Goal: Information Seeking & Learning: Check status

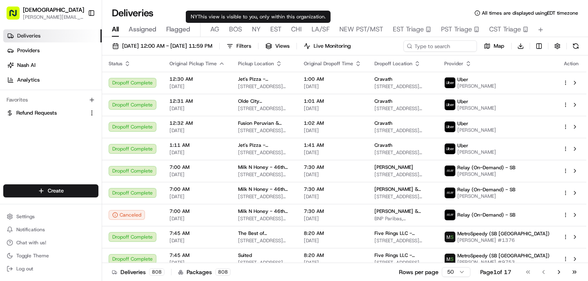
click at [254, 31] on span "NY" at bounding box center [256, 29] width 9 height 10
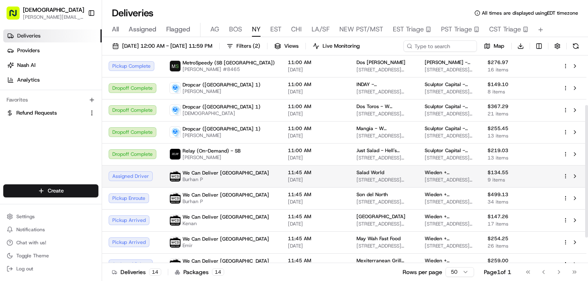
scroll to position [117, 0]
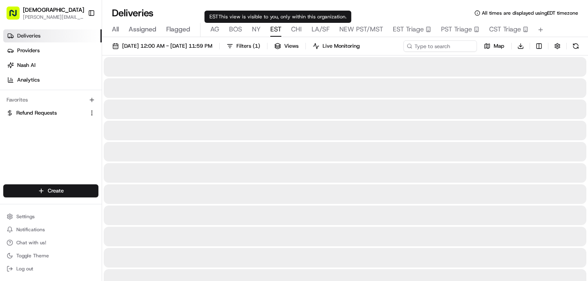
click at [278, 30] on span "EST" at bounding box center [275, 29] width 11 height 10
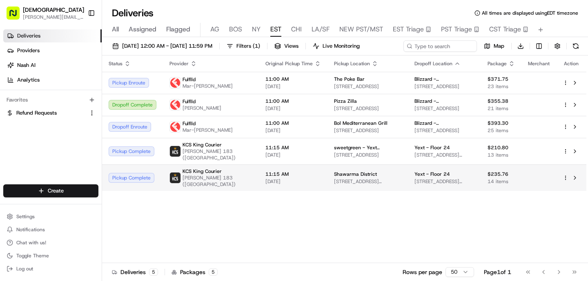
click at [234, 180] on span "[PERSON_NAME] 183 ([GEOGRAPHIC_DATA])" at bounding box center [217, 181] width 70 height 13
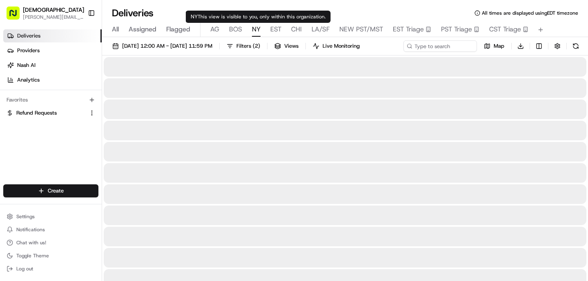
click at [257, 30] on span "NY" at bounding box center [256, 29] width 9 height 10
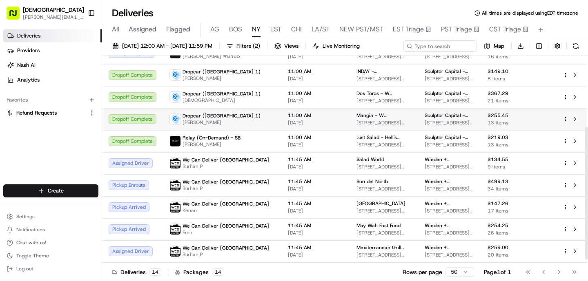
scroll to position [117, 0]
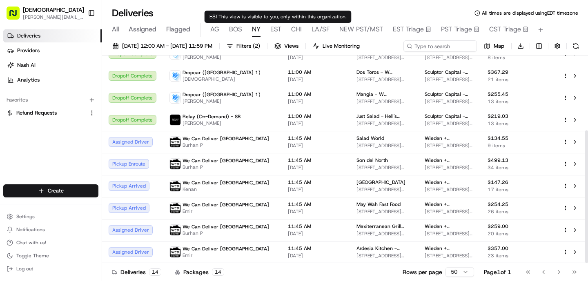
click at [274, 29] on span "EST" at bounding box center [275, 29] width 11 height 10
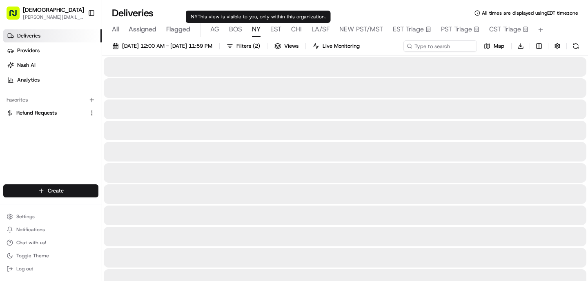
click at [256, 29] on span "NY" at bounding box center [256, 29] width 9 height 10
click at [238, 30] on span "BOS" at bounding box center [235, 29] width 13 height 10
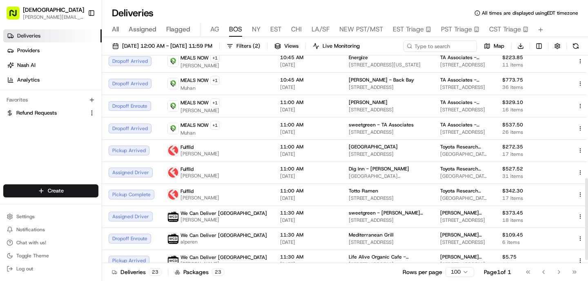
scroll to position [317, 0]
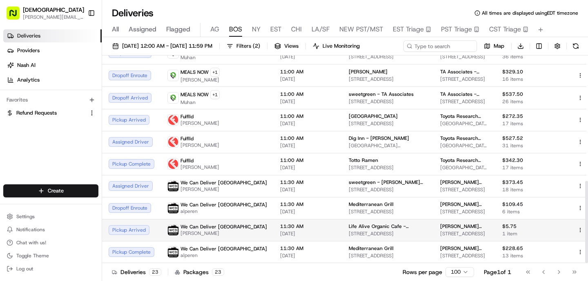
click at [280, 231] on span "[DATE]" at bounding box center [308, 234] width 56 height 7
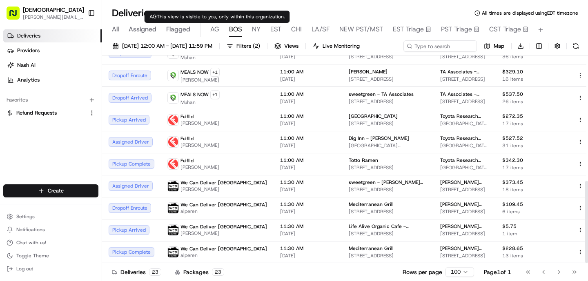
click at [209, 32] on div "All Assigned Flagged [PERSON_NAME] NY EST CHI LA/SF NEW PST/MST EST Triage PST …" at bounding box center [345, 30] width 486 height 14
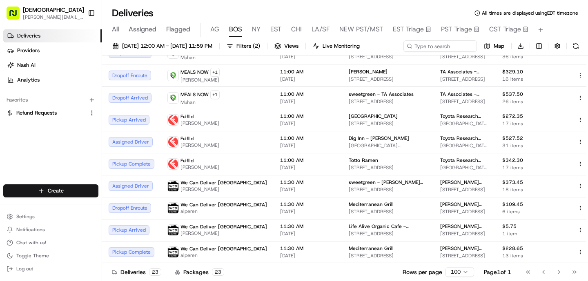
click at [213, 32] on span "AG" at bounding box center [214, 29] width 9 height 10
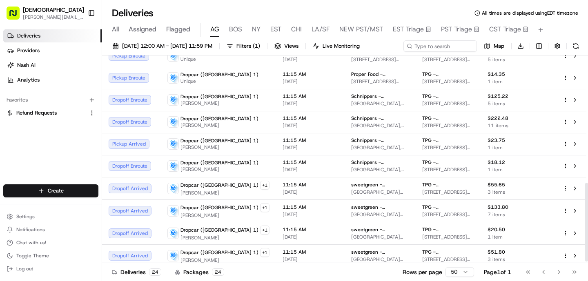
scroll to position [339, 0]
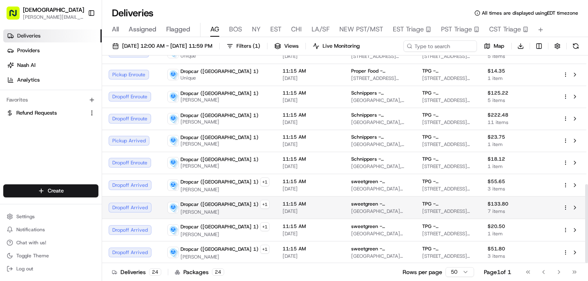
click at [276, 208] on td "11:15 AM [DATE]" at bounding box center [310, 207] width 69 height 22
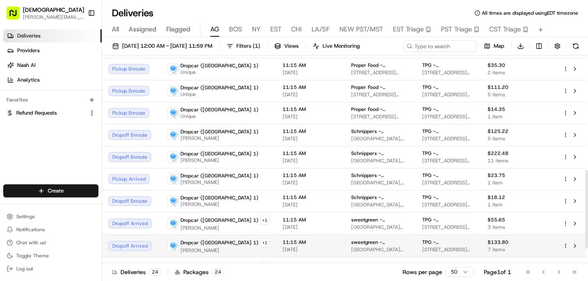
scroll to position [299, 0]
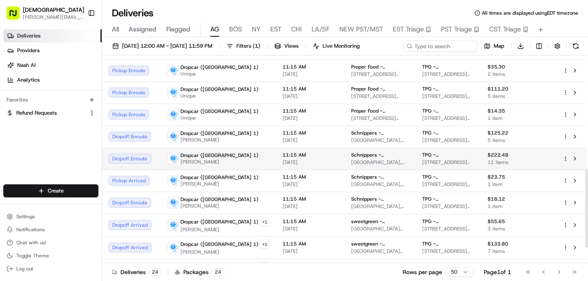
click at [238, 158] on div "Dropcar ([GEOGRAPHIC_DATA] 1) [PERSON_NAME]" at bounding box center [218, 158] width 102 height 13
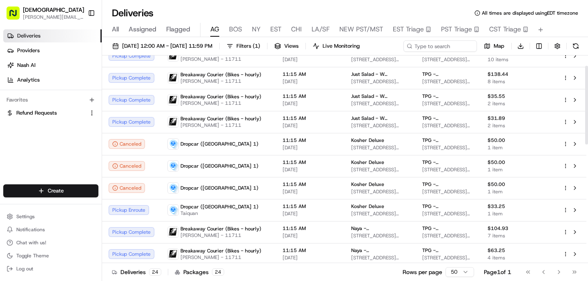
scroll to position [0, 0]
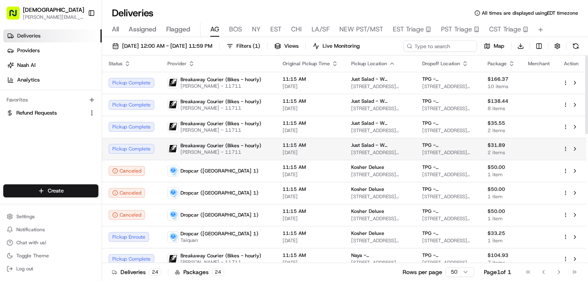
click at [276, 149] on td "11:15 AM [DATE]" at bounding box center [310, 149] width 69 height 22
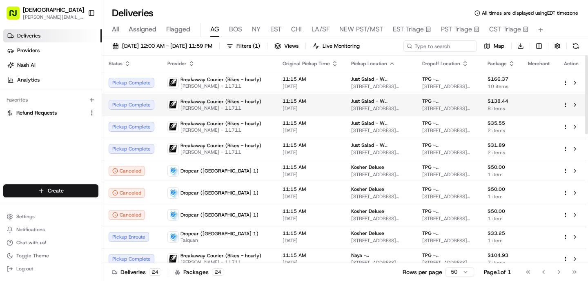
click at [282, 108] on span "[DATE]" at bounding box center [310, 108] width 56 height 7
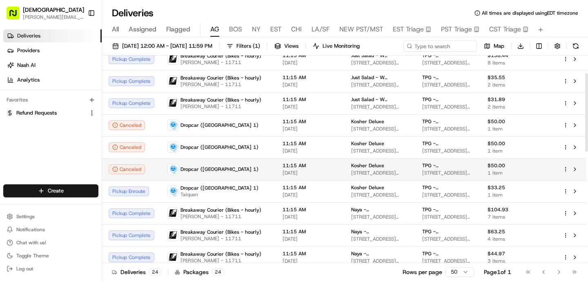
scroll to position [46, 0]
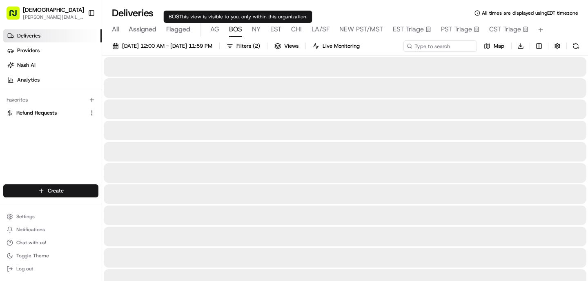
click at [233, 34] on span "BOS" at bounding box center [235, 29] width 13 height 10
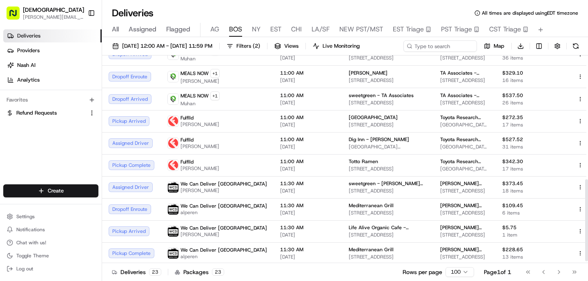
scroll to position [317, 0]
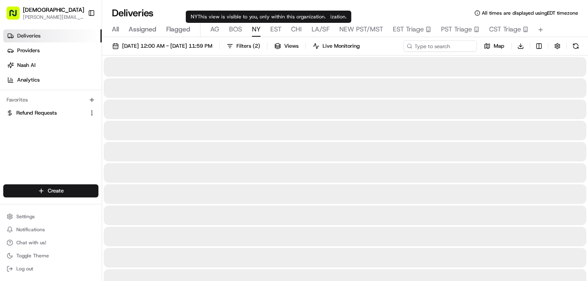
click at [255, 31] on span "NY" at bounding box center [256, 29] width 9 height 10
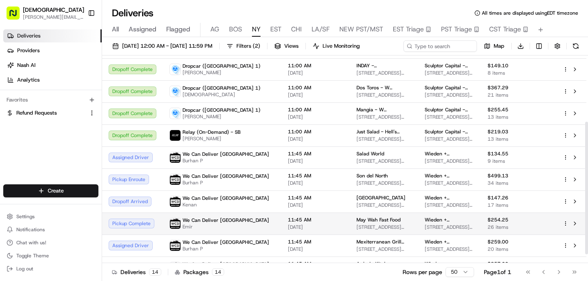
scroll to position [100, 0]
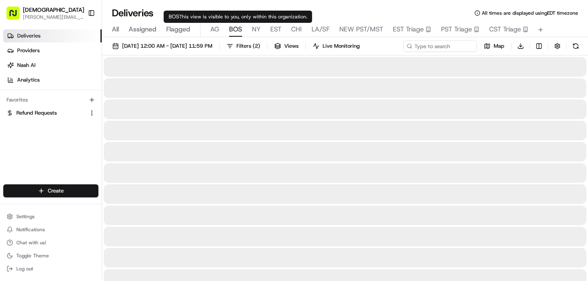
click at [240, 31] on span "BOS" at bounding box center [235, 29] width 13 height 10
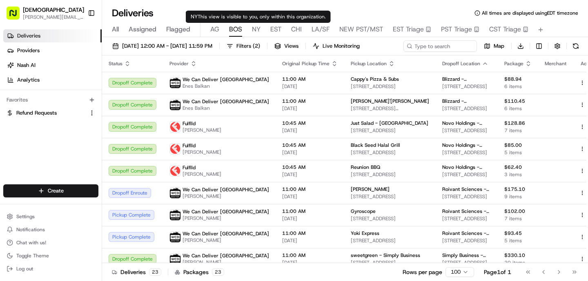
click at [256, 31] on span "NY" at bounding box center [256, 29] width 9 height 10
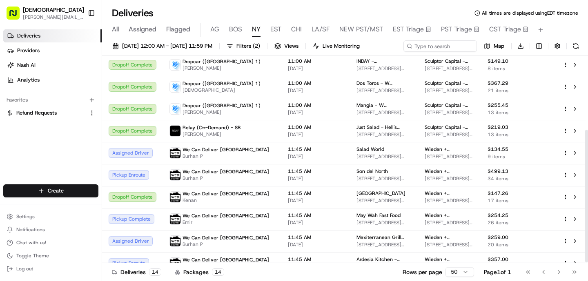
scroll to position [117, 0]
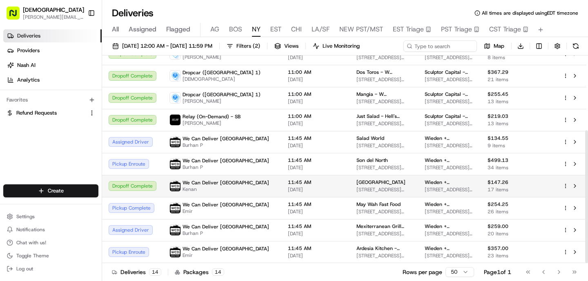
click at [294, 196] on td "11:45 AM [DATE]" at bounding box center [315, 186] width 69 height 22
click at [281, 175] on td "11:45 AM [DATE]" at bounding box center [315, 186] width 69 height 22
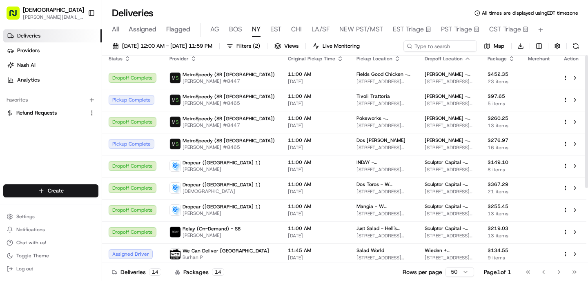
scroll to position [0, 0]
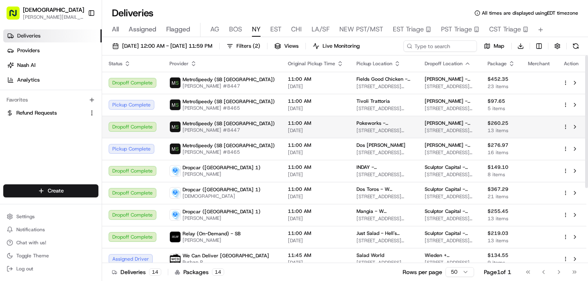
click at [281, 126] on td "11:00 AM [DATE]" at bounding box center [315, 127] width 69 height 22
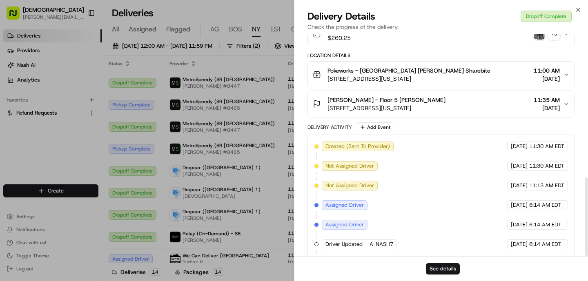
scroll to position [404, 0]
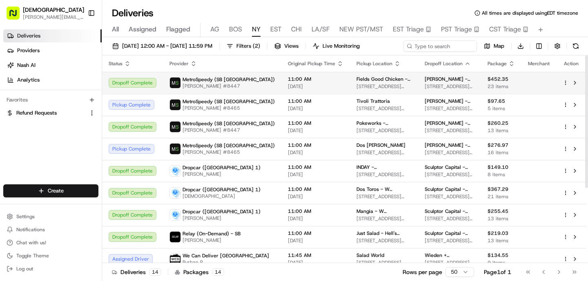
click at [281, 87] on td "11:00 AM [DATE]" at bounding box center [315, 83] width 69 height 22
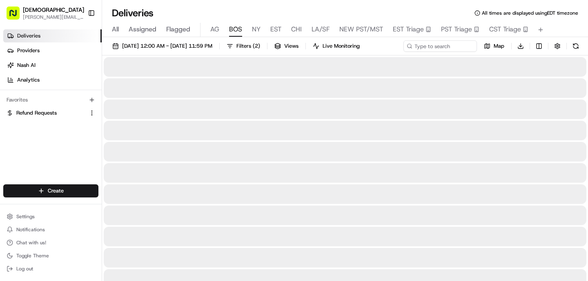
click at [231, 32] on span "BOS" at bounding box center [235, 29] width 13 height 10
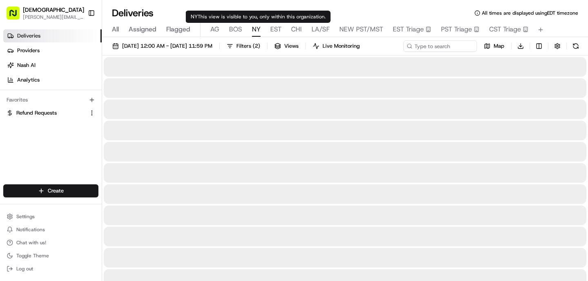
click at [254, 30] on span "NY" at bounding box center [256, 29] width 9 height 10
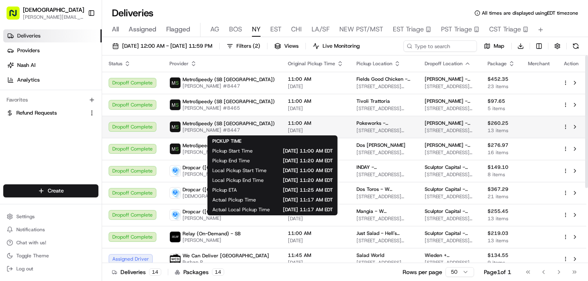
click at [288, 120] on span "11:00 AM" at bounding box center [316, 123] width 56 height 7
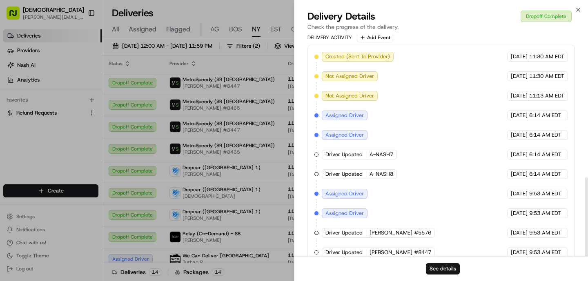
scroll to position [404, 0]
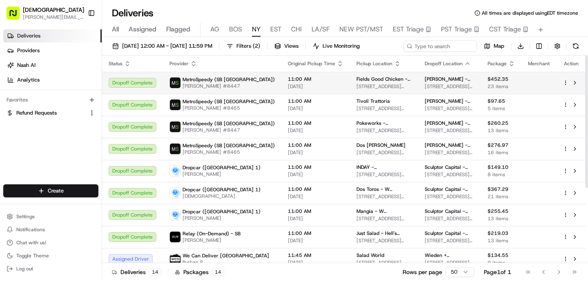
click at [232, 82] on span "MetroSpeedy (SB [GEOGRAPHIC_DATA])" at bounding box center [228, 79] width 92 height 7
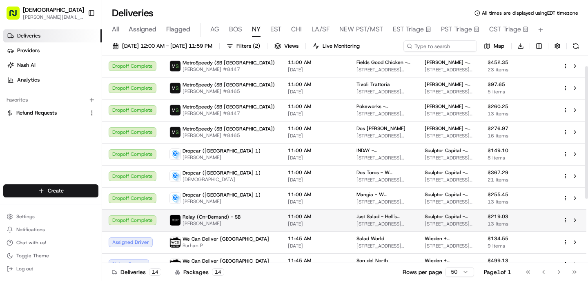
scroll to position [16, 0]
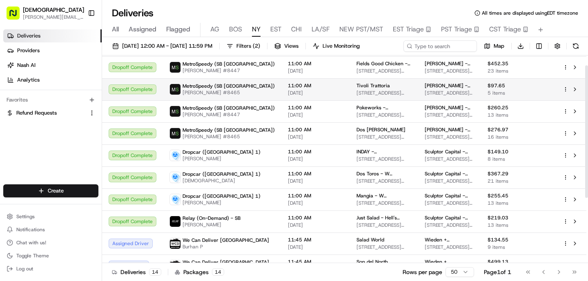
click at [242, 86] on td "MetroSpeedy (SB [GEOGRAPHIC_DATA]) [PERSON_NAME] #8465" at bounding box center [222, 89] width 118 height 22
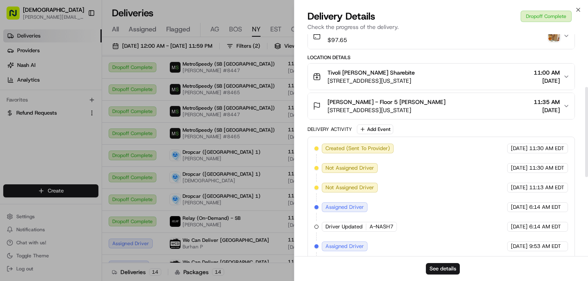
scroll to position [326, 0]
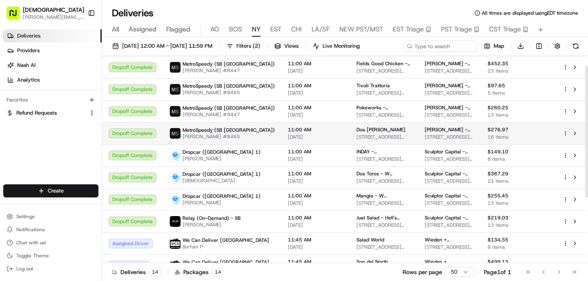
click at [288, 133] on span "11:00 AM" at bounding box center [316, 130] width 56 height 7
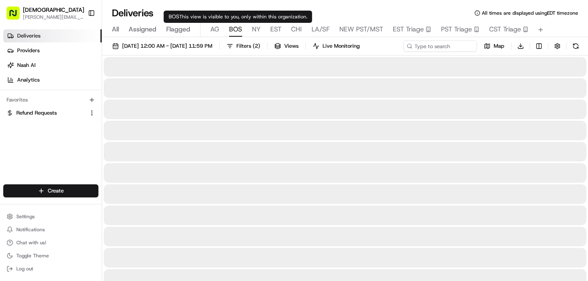
click at [234, 29] on span "BOS" at bounding box center [235, 29] width 13 height 10
click at [214, 32] on span "AG" at bounding box center [214, 29] width 9 height 10
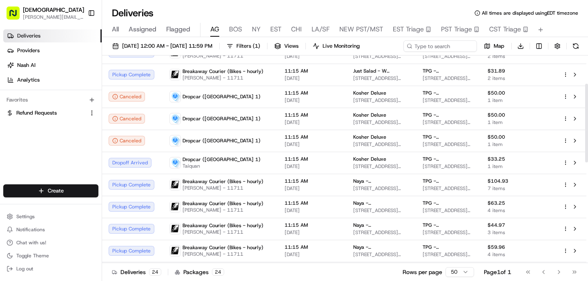
scroll to position [102, 0]
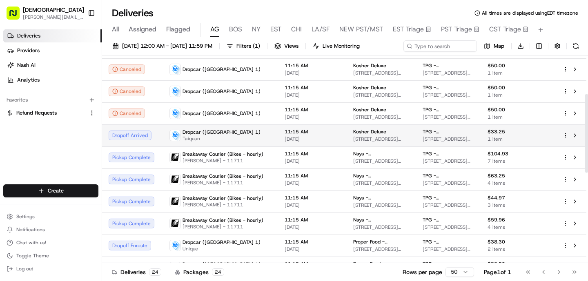
click at [236, 125] on td "Dropcar ([GEOGRAPHIC_DATA] 1) Taiquan" at bounding box center [220, 136] width 115 height 22
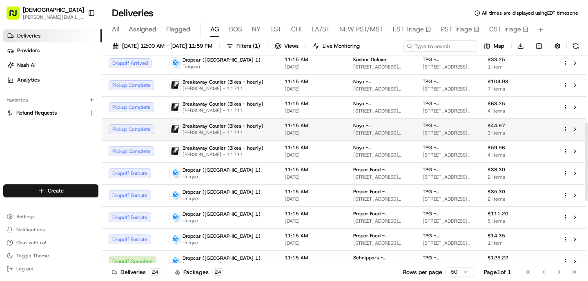
scroll to position [176, 0]
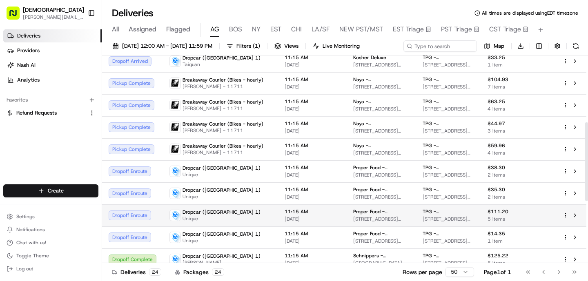
click at [224, 211] on div "Dropcar ([GEOGRAPHIC_DATA] 1) Unique" at bounding box center [220, 215] width 102 height 13
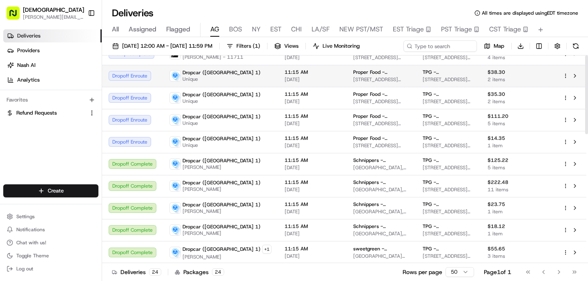
scroll to position [0, 0]
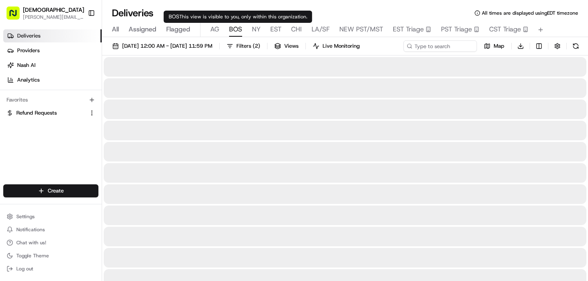
click at [235, 28] on span "BOS" at bounding box center [235, 29] width 13 height 10
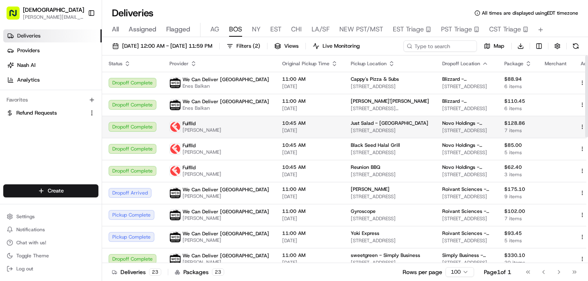
click at [282, 133] on span "[DATE]" at bounding box center [310, 130] width 56 height 7
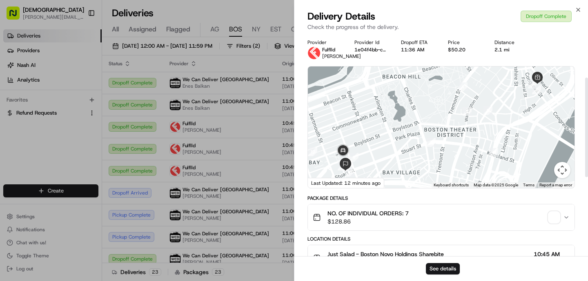
scroll to position [274, 0]
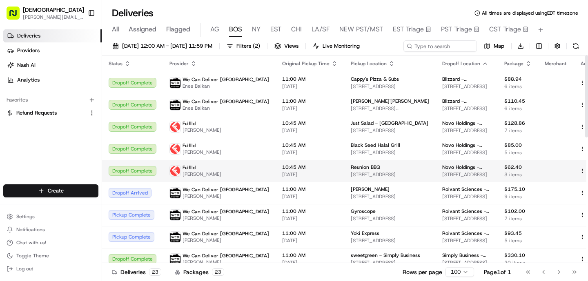
click at [276, 160] on td "10:45 AM [DATE]" at bounding box center [310, 171] width 69 height 22
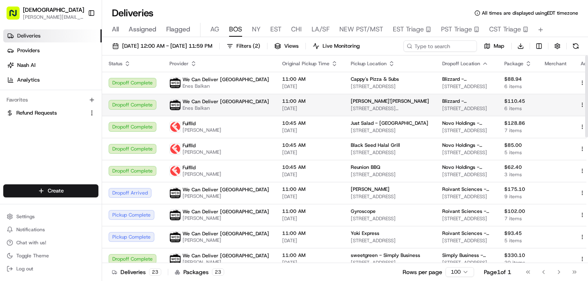
click at [225, 101] on span "We Can Deliver [GEOGRAPHIC_DATA]" at bounding box center [225, 101] width 87 height 7
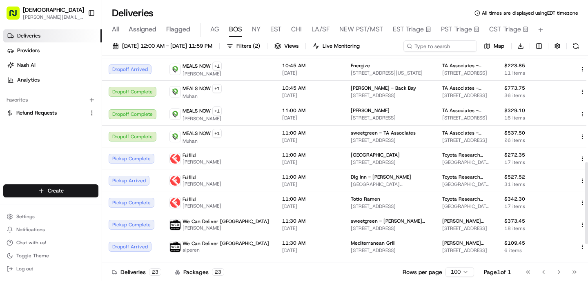
scroll to position [317, 0]
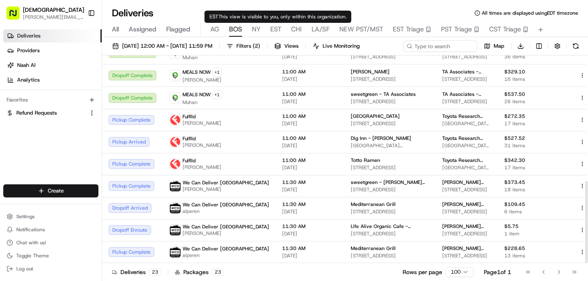
click at [257, 31] on span "NY" at bounding box center [256, 29] width 9 height 10
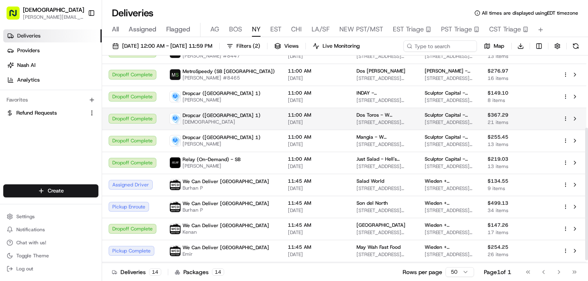
scroll to position [117, 0]
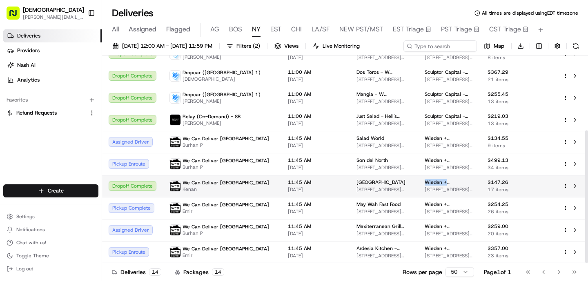
drag, startPoint x: 443, startPoint y: 182, endPoint x: 401, endPoint y: 182, distance: 42.0
click at [425, 182] on span "Wieden + [PERSON_NAME] - Floor 6" at bounding box center [450, 182] width 50 height 7
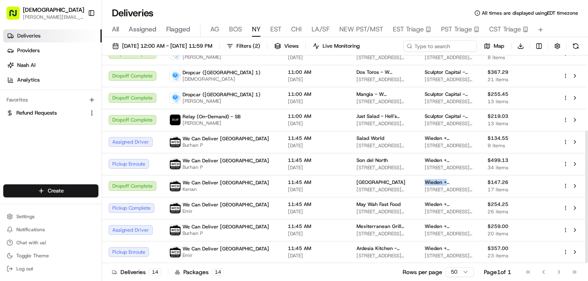
copy span "[PERSON_NAME] + [PERSON_NAME]"
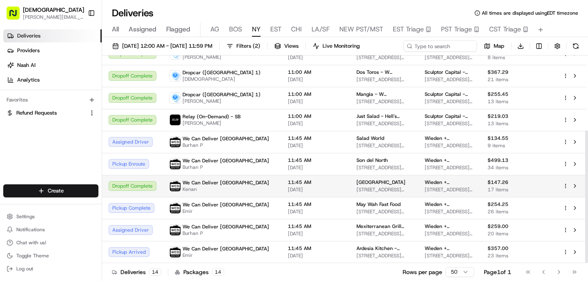
click at [361, 187] on span "[STREET_ADDRESS][US_STATE]" at bounding box center [383, 190] width 55 height 7
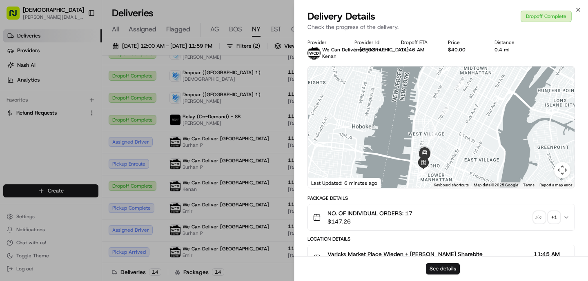
click at [540, 218] on img "button" at bounding box center [539, 217] width 11 height 11
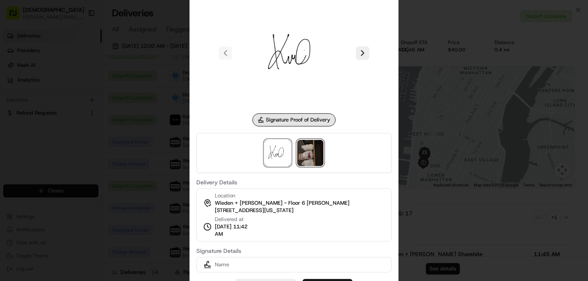
click at [306, 155] on img at bounding box center [310, 153] width 26 height 26
click at [467, 241] on div at bounding box center [294, 140] width 588 height 281
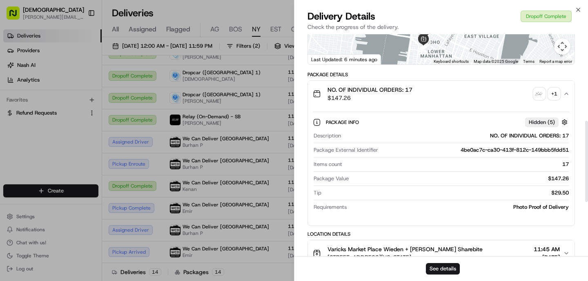
scroll to position [386, 0]
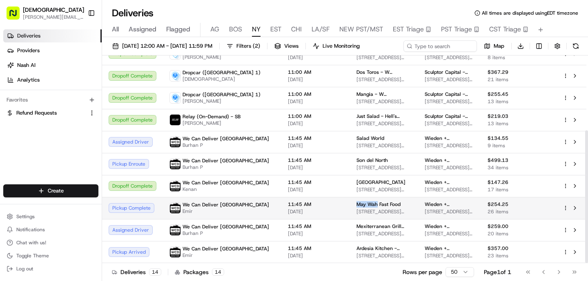
drag, startPoint x: 340, startPoint y: 203, endPoint x: 317, endPoint y: 204, distance: 23.3
click at [350, 204] on td "May Wah Fast Food [STREET_ADDRESS][PERSON_NAME][US_STATE]" at bounding box center [384, 208] width 68 height 22
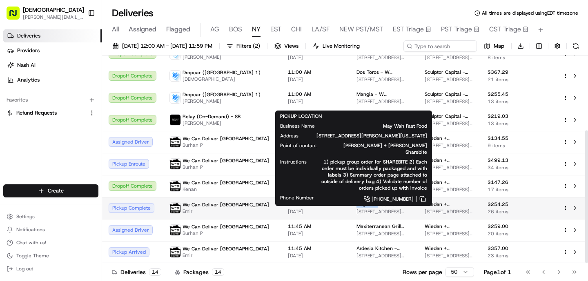
copy span "May Wah"
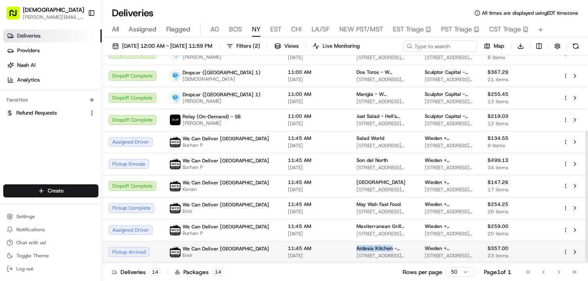
drag, startPoint x: 354, startPoint y: 249, endPoint x: 318, endPoint y: 249, distance: 36.3
click at [350, 249] on td "Ardesia Kitchen - TriBeca [STREET_ADDRESS][PERSON_NAME][US_STATE]" at bounding box center [384, 252] width 68 height 22
copy span "Ardesia Kitchen"
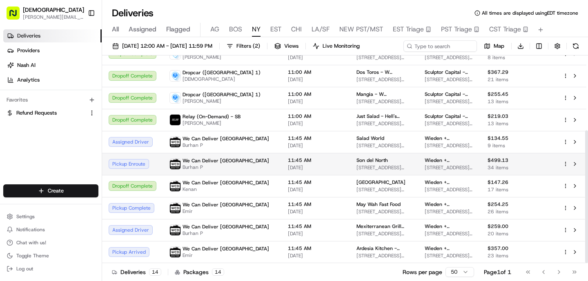
click at [218, 169] on span "Burhan P" at bounding box center [225, 167] width 87 height 7
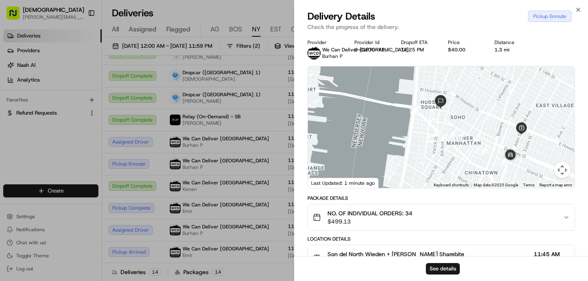
drag, startPoint x: 520, startPoint y: 116, endPoint x: 499, endPoint y: 111, distance: 22.3
click at [499, 111] on div at bounding box center [441, 128] width 267 height 122
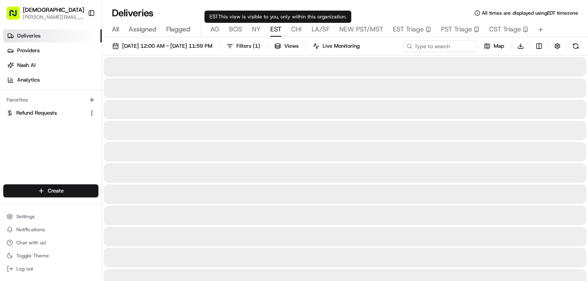
click at [271, 30] on span "EST" at bounding box center [275, 29] width 11 height 10
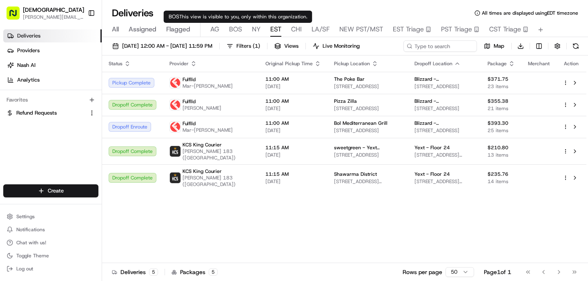
click at [239, 32] on span "BOS" at bounding box center [235, 29] width 13 height 10
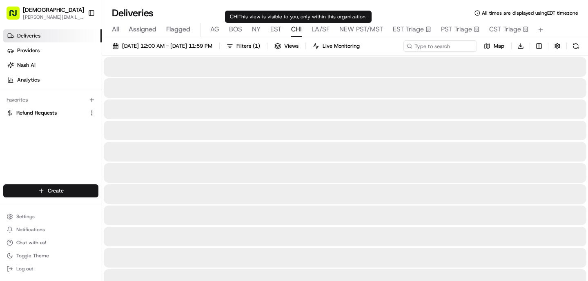
click at [297, 30] on span "CHI" at bounding box center [296, 29] width 11 height 10
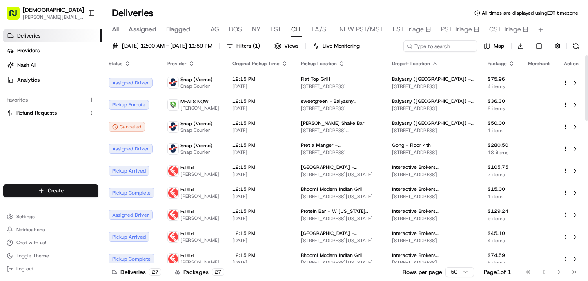
click at [432, 65] on icon "button" at bounding box center [435, 63] width 7 height 7
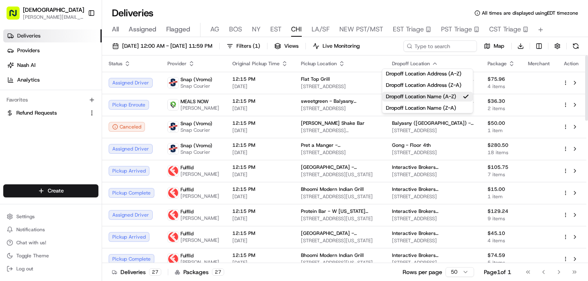
click at [416, 63] on span "Dropoff Location" at bounding box center [411, 63] width 38 height 7
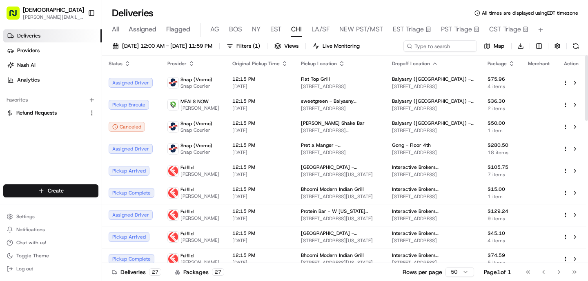
click at [189, 60] on th "Provider" at bounding box center [193, 64] width 65 height 16
click at [191, 62] on icon "button" at bounding box center [191, 61] width 3 height 1
click at [199, 95] on button "Courier Name (A-Z)" at bounding box center [190, 97] width 56 height 10
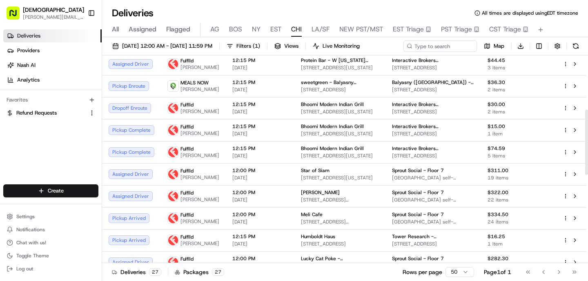
scroll to position [173, 0]
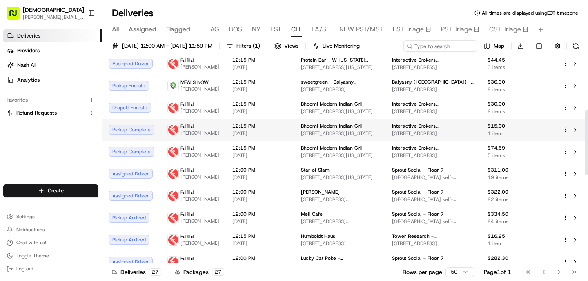
click at [239, 137] on span "[DATE]" at bounding box center [260, 133] width 56 height 7
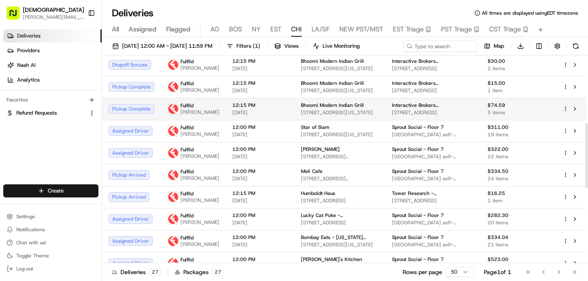
scroll to position [215, 0]
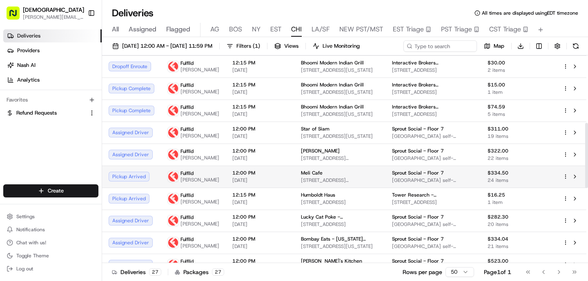
click at [238, 188] on td "12:00 PM [DATE]" at bounding box center [260, 177] width 69 height 22
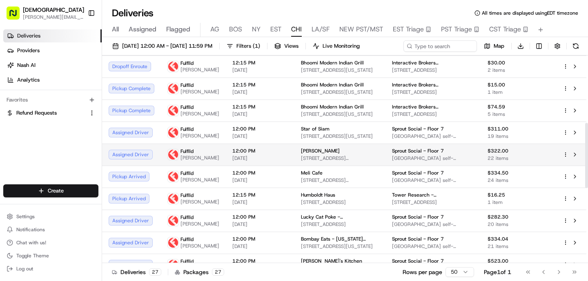
click at [226, 166] on td "12:00 PM [DATE]" at bounding box center [260, 155] width 69 height 22
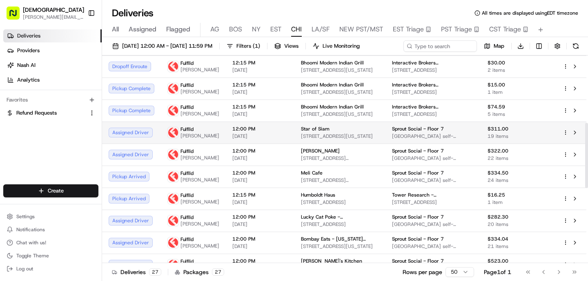
click at [212, 139] on div "Fulflld [PERSON_NAME]" at bounding box center [193, 132] width 52 height 13
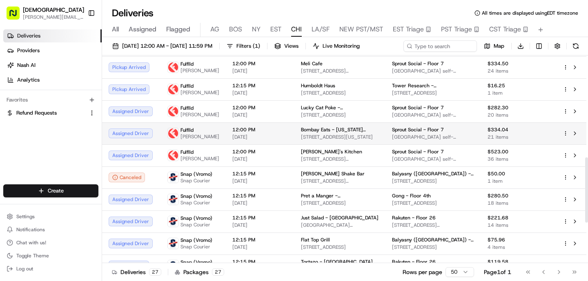
scroll to position [325, 0]
click at [211, 133] on div "Fulflld" at bounding box center [199, 130] width 39 height 7
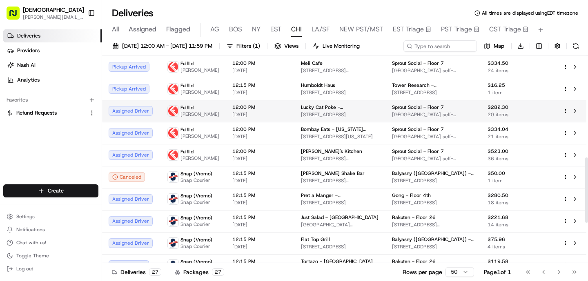
click at [206, 111] on div "Fulflld" at bounding box center [199, 108] width 39 height 7
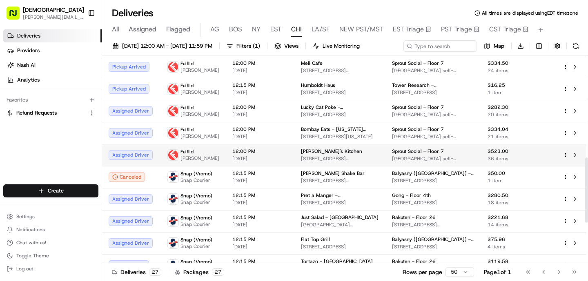
click at [209, 155] on div "Fulflld" at bounding box center [199, 152] width 39 height 7
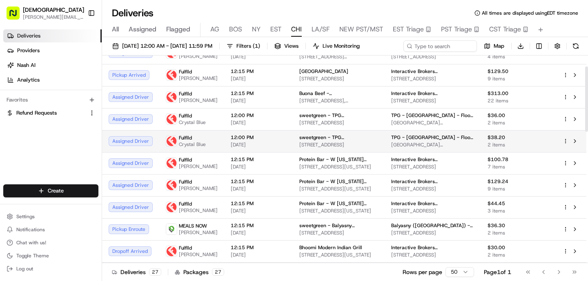
scroll to position [0, 0]
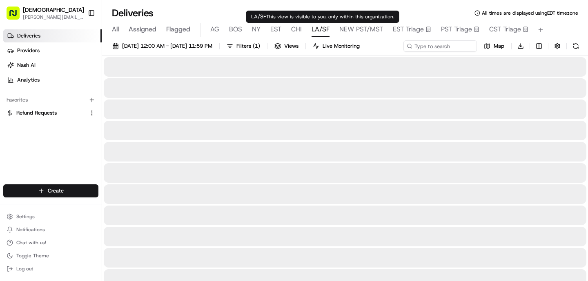
click at [315, 29] on span "LA/SF" at bounding box center [320, 29] width 18 height 10
click at [296, 31] on span "CHI" at bounding box center [296, 29] width 11 height 10
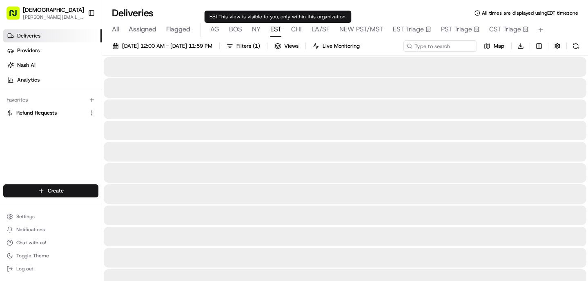
click at [276, 31] on span "EST" at bounding box center [275, 29] width 11 height 10
click at [255, 29] on span "NY" at bounding box center [256, 29] width 9 height 10
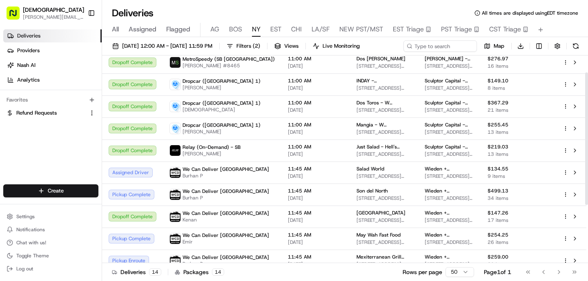
scroll to position [117, 0]
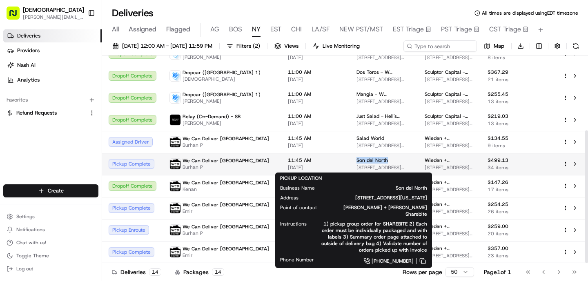
drag, startPoint x: 357, startPoint y: 162, endPoint x: 318, endPoint y: 161, distance: 38.8
click at [350, 161] on td "Son del [GEOGRAPHIC_DATA][STREET_ADDRESS][US_STATE][GEOGRAPHIC_DATA]" at bounding box center [384, 164] width 68 height 22
copy span "Son del North"
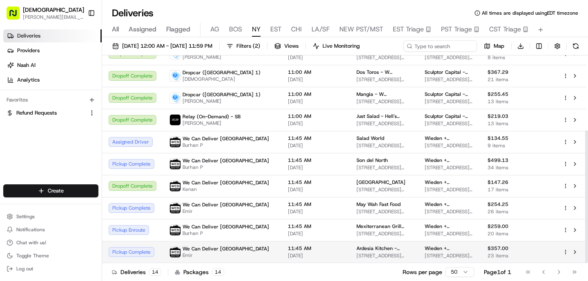
click at [228, 251] on span "We Can Deliver [GEOGRAPHIC_DATA]" at bounding box center [225, 249] width 87 height 7
click at [288, 252] on div "11:45 AM [DATE]" at bounding box center [316, 252] width 56 height 14
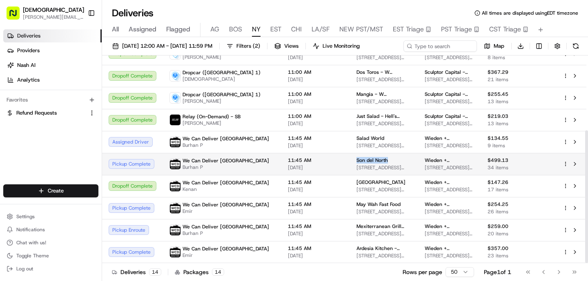
drag, startPoint x: 354, startPoint y: 160, endPoint x: 314, endPoint y: 161, distance: 40.0
click at [350, 161] on td "Son del [GEOGRAPHIC_DATA][STREET_ADDRESS][US_STATE][GEOGRAPHIC_DATA]" at bounding box center [384, 164] width 68 height 22
copy span "Son del North"
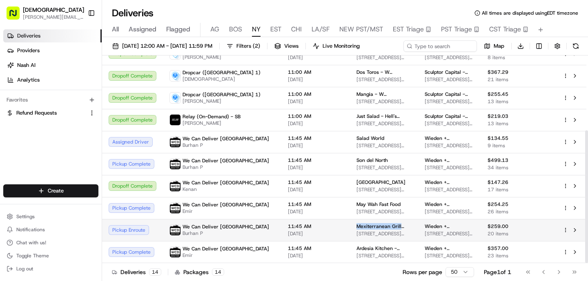
drag, startPoint x: 362, startPoint y: 227, endPoint x: 317, endPoint y: 225, distance: 44.9
click at [350, 225] on td "Mexiterranean Grill Express [STREET_ADDRESS][PERSON_NAME][US_STATE]" at bounding box center [384, 230] width 68 height 22
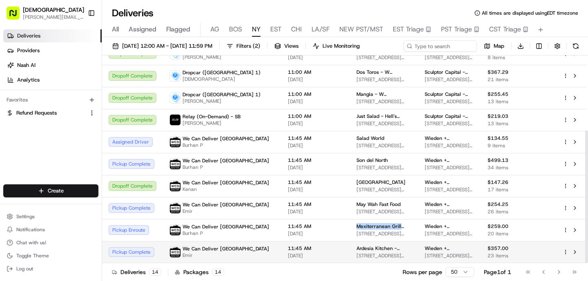
copy span "Mexiterranean Grill"
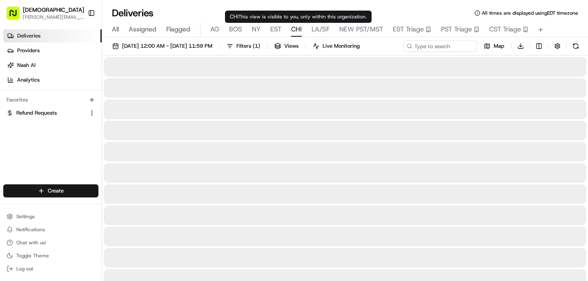
click at [300, 30] on span "CHI" at bounding box center [296, 29] width 11 height 10
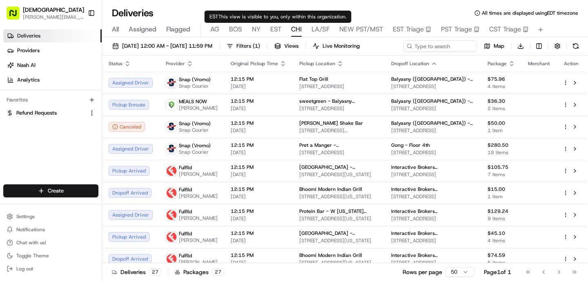
click at [276, 28] on span "EST" at bounding box center [275, 29] width 11 height 10
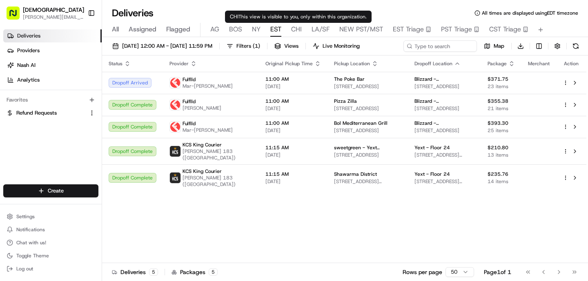
click at [298, 29] on span "CHI" at bounding box center [296, 29] width 11 height 10
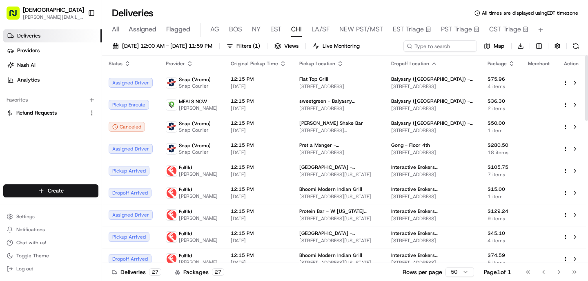
click at [182, 67] on span "Provider" at bounding box center [175, 63] width 19 height 7
click at [191, 61] on div "Provider" at bounding box center [192, 63] width 52 height 7
click at [189, 61] on icon "button" at bounding box center [190, 63] width 7 height 7
click at [189, 96] on button "Courier Name (A-Z)" at bounding box center [188, 97] width 56 height 10
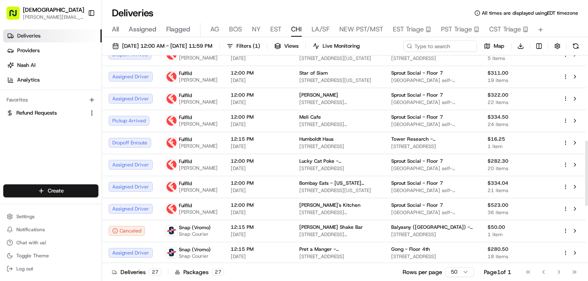
scroll to position [278, 0]
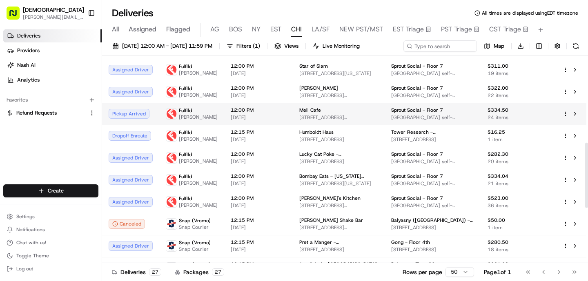
click at [205, 120] on span "[PERSON_NAME]" at bounding box center [198, 117] width 39 height 7
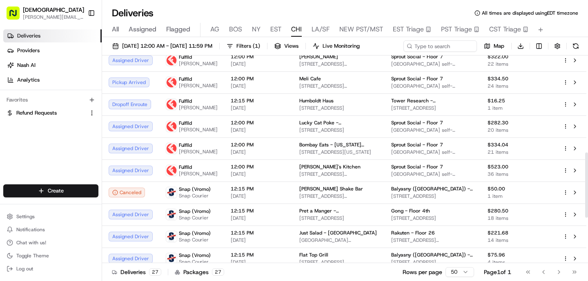
scroll to position [309, 0]
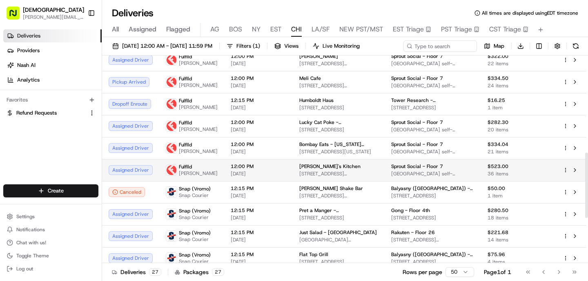
click at [224, 181] on td "12:00 PM [DATE]" at bounding box center [258, 170] width 69 height 22
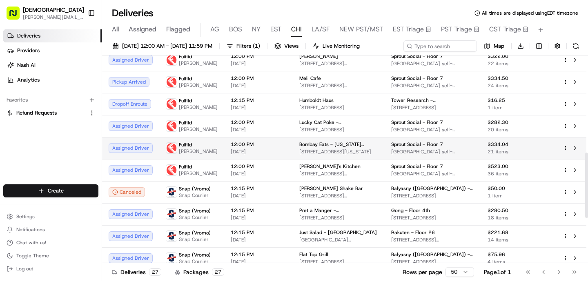
click at [217, 159] on td "Fulflld [PERSON_NAME]" at bounding box center [191, 148] width 65 height 22
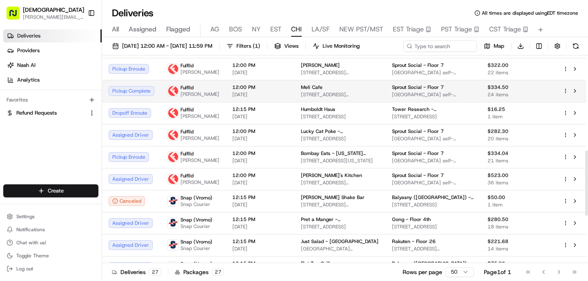
scroll to position [304, 0]
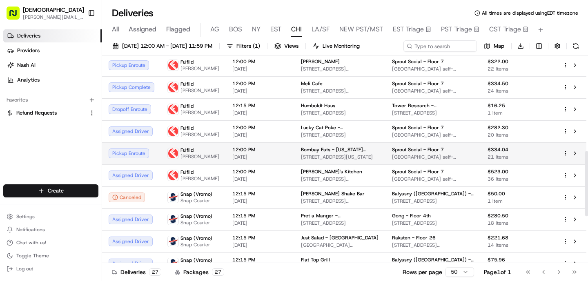
click at [253, 165] on td "12:00 PM [DATE]" at bounding box center [260, 153] width 69 height 22
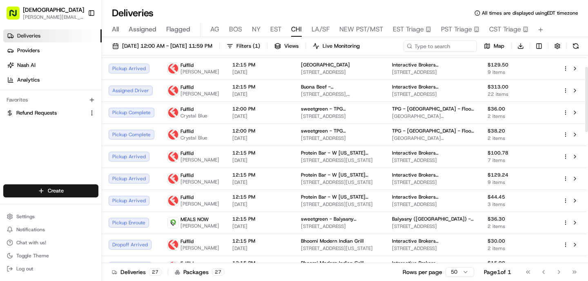
scroll to position [0, 0]
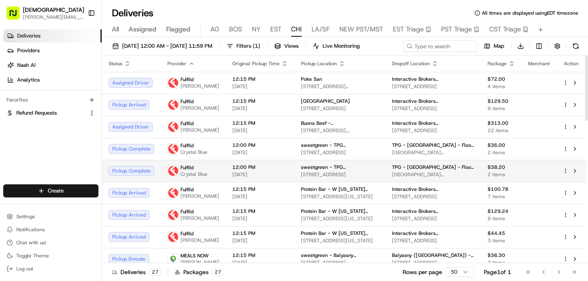
click at [294, 179] on td "sweetgreen - [GEOGRAPHIC_DATA] - [GEOGRAPHIC_DATA] [GEOGRAPHIC_DATA][STREET_ADD…" at bounding box center [339, 171] width 91 height 22
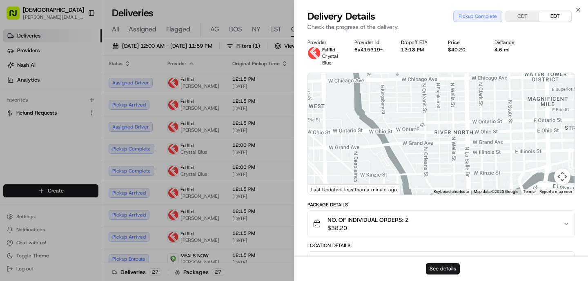
drag, startPoint x: 452, startPoint y: 140, endPoint x: 430, endPoint y: 94, distance: 51.1
click at [430, 94] on div at bounding box center [441, 134] width 267 height 122
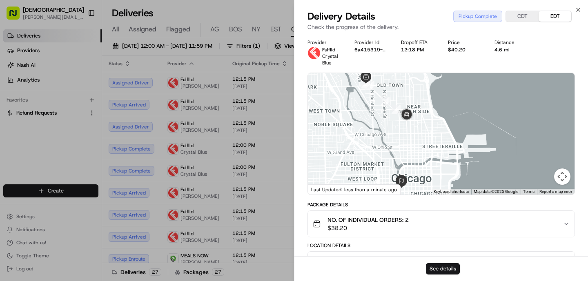
drag, startPoint x: 430, startPoint y: 96, endPoint x: 411, endPoint y: 157, distance: 63.5
click at [411, 158] on div at bounding box center [441, 134] width 267 height 122
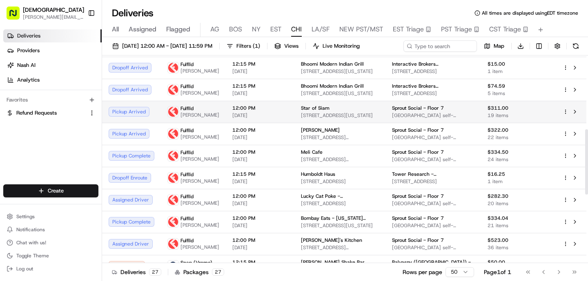
scroll to position [236, 0]
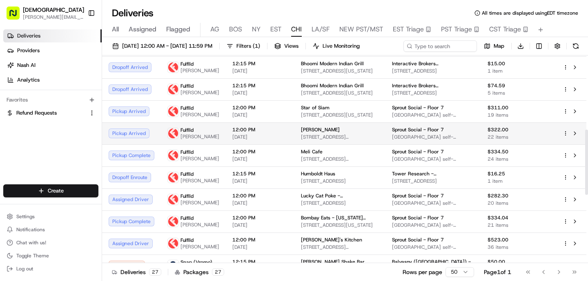
click at [312, 140] on span "[STREET_ADDRESS][PERSON_NAME]" at bounding box center [340, 137] width 78 height 7
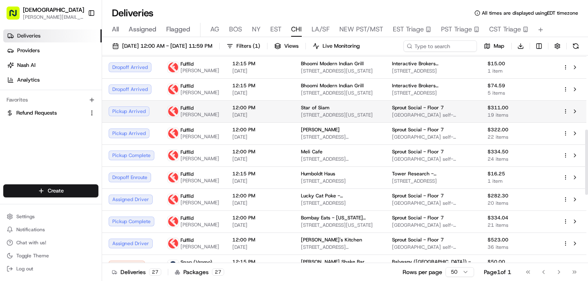
click at [267, 118] on div "12:00 PM [DATE]" at bounding box center [260, 112] width 56 height 14
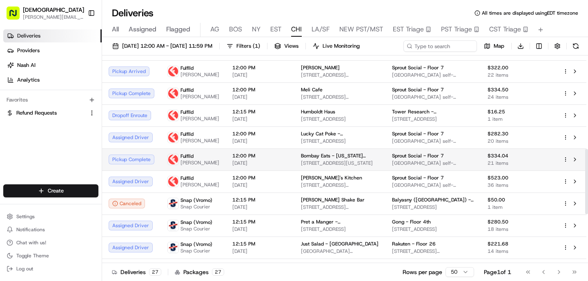
scroll to position [298, 0]
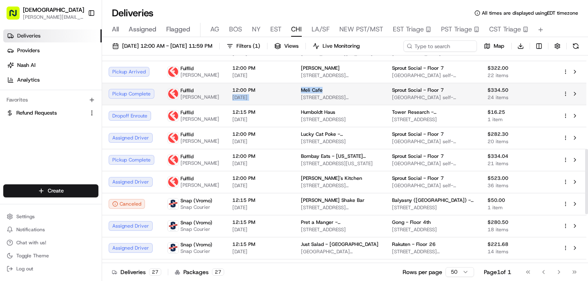
drag, startPoint x: 318, startPoint y: 133, endPoint x: 284, endPoint y: 133, distance: 34.7
click at [284, 105] on tr "Pickup Complete Fulflld [PERSON_NAME] 12:00 PM [DATE] [GEOGRAPHIC_DATA] [STREET…" at bounding box center [344, 94] width 484 height 22
click at [323, 93] on div "Meli Cafe" at bounding box center [340, 90] width 78 height 7
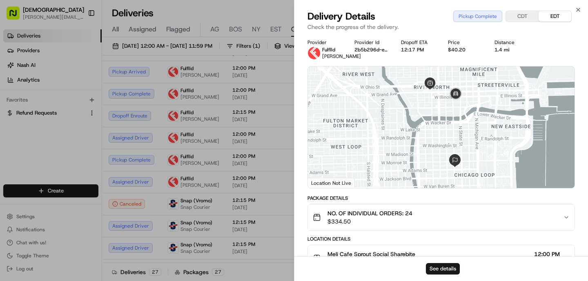
click at [298, 138] on div "Provider Fulflld [PERSON_NAME] Provider Id 2b5b296d-e30e-338f-e08a-40773ffff9b9…" at bounding box center [441, 249] width 294 height 430
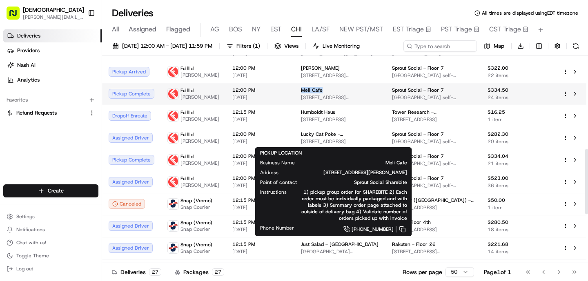
drag, startPoint x: 318, startPoint y: 133, endPoint x: 289, endPoint y: 136, distance: 29.1
click at [294, 105] on td "Meli Cafe [STREET_ADDRESS][PERSON_NAME]" at bounding box center [339, 94] width 91 height 22
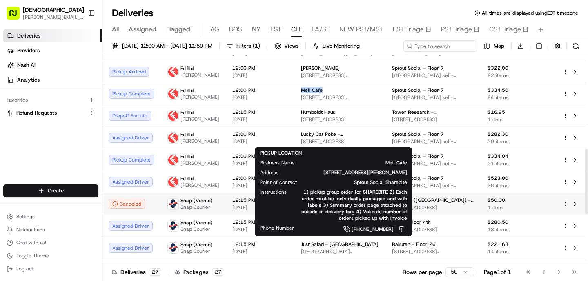
copy span "Meli Cafe"
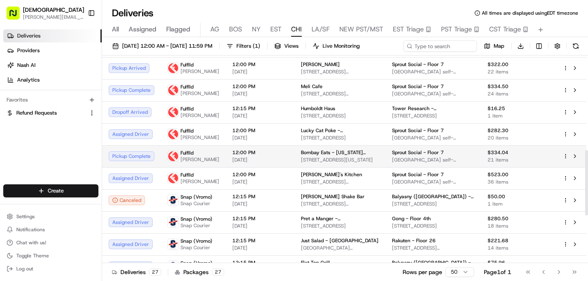
scroll to position [302, 0]
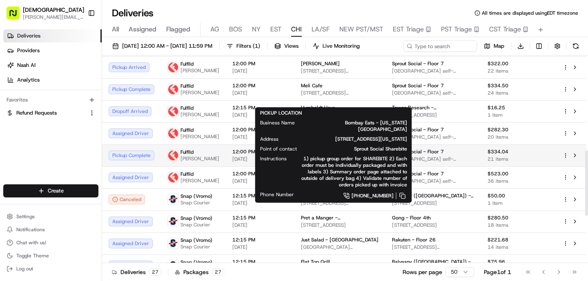
drag, startPoint x: 324, startPoint y: 200, endPoint x: 288, endPoint y: 202, distance: 36.0
click at [294, 167] on td "Bombay Eats - [US_STATE][GEOGRAPHIC_DATA][STREET_ADDRESS][US_STATE][GEOGRAPHIC_…" at bounding box center [339, 156] width 91 height 22
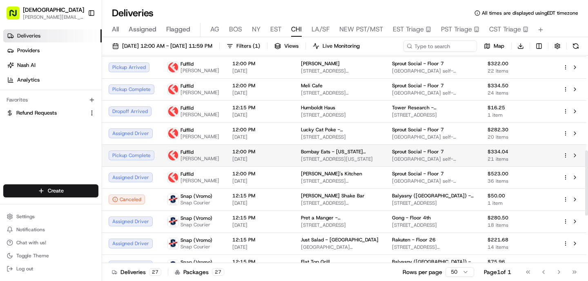
click at [287, 167] on td "12:00 PM [DATE]" at bounding box center [260, 156] width 69 height 22
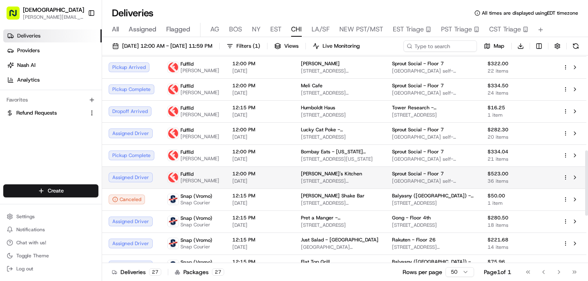
click at [284, 189] on td "12:00 PM [DATE]" at bounding box center [260, 178] width 69 height 22
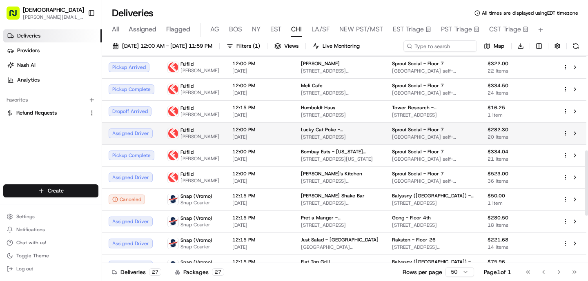
click at [262, 140] on span "[DATE]" at bounding box center [260, 137] width 56 height 7
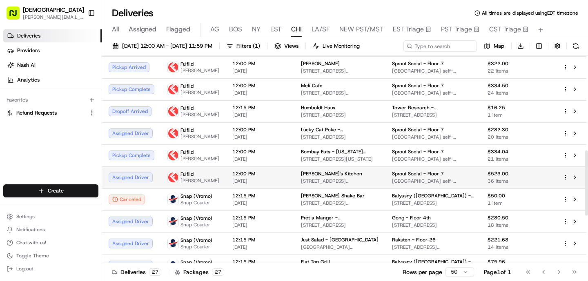
click at [256, 185] on span "[DATE]" at bounding box center [260, 181] width 56 height 7
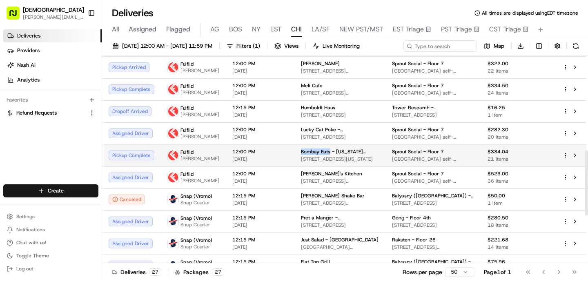
drag, startPoint x: 323, startPoint y: 201, endPoint x: 294, endPoint y: 202, distance: 29.4
click at [301, 155] on span "Bombay Eats - [US_STATE][GEOGRAPHIC_DATA]" at bounding box center [340, 152] width 78 height 7
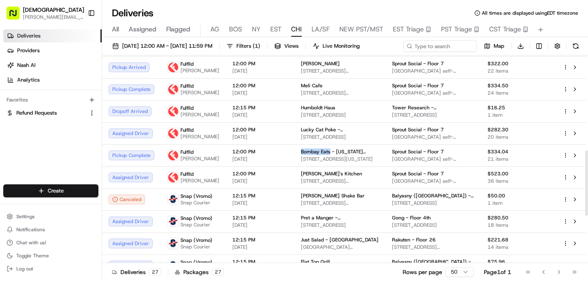
copy span "Bombay Eats"
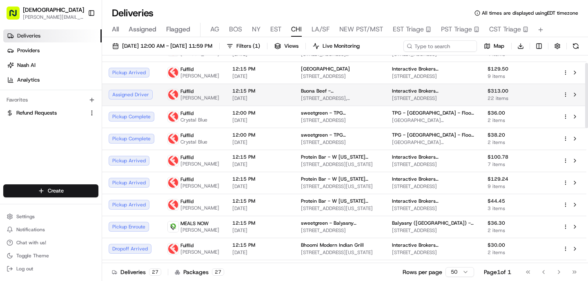
scroll to position [0, 0]
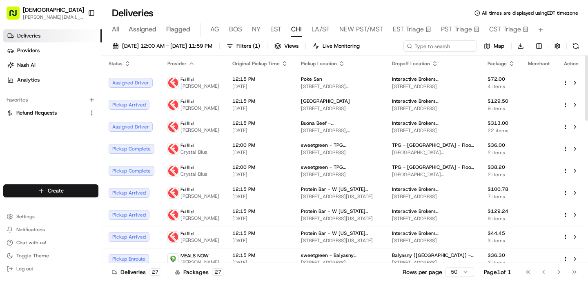
click at [427, 67] on th "Dropoff Location" at bounding box center [433, 64] width 96 height 16
click at [434, 65] on icon "button" at bounding box center [435, 65] width 3 height 1
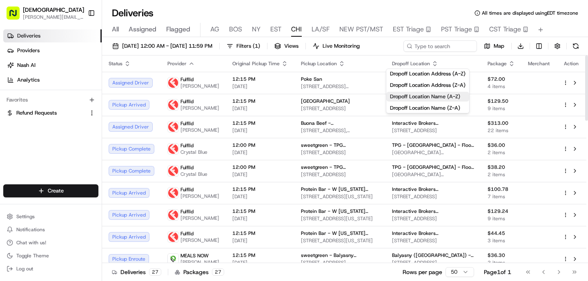
click at [431, 95] on button "Dropoff Location Name (A-Z)" at bounding box center [427, 97] width 83 height 10
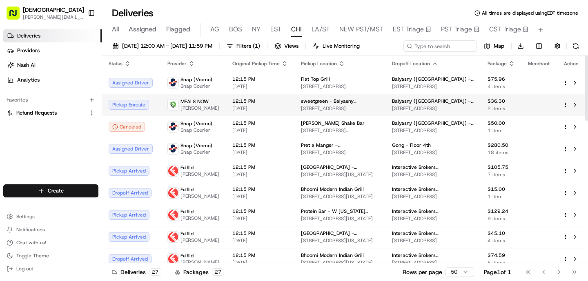
click at [363, 107] on span "[STREET_ADDRESS]" at bounding box center [340, 108] width 78 height 7
click at [246, 109] on span "[DATE]" at bounding box center [260, 108] width 56 height 7
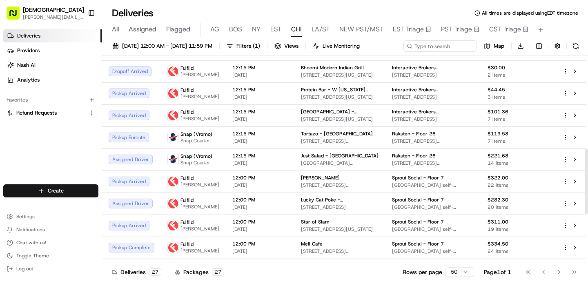
scroll to position [298, 0]
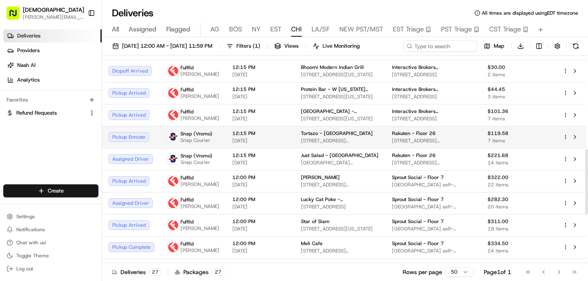
click at [346, 137] on div "Tortazo - [GEOGRAPHIC_DATA]" at bounding box center [340, 133] width 78 height 7
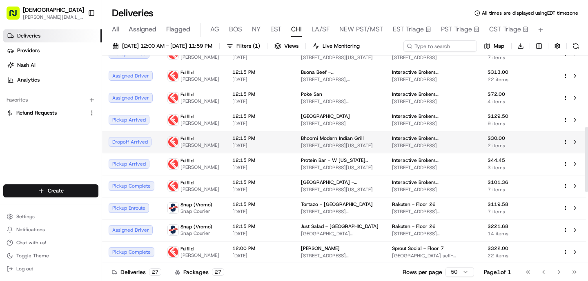
scroll to position [229, 0]
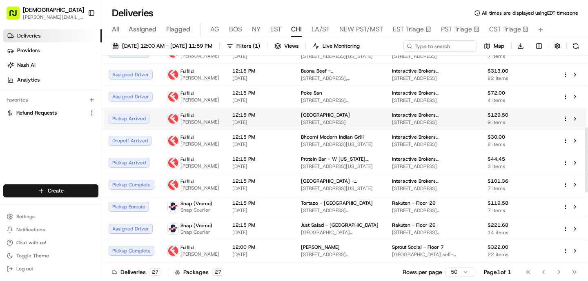
click at [320, 118] on span "[GEOGRAPHIC_DATA]" at bounding box center [325, 115] width 49 height 7
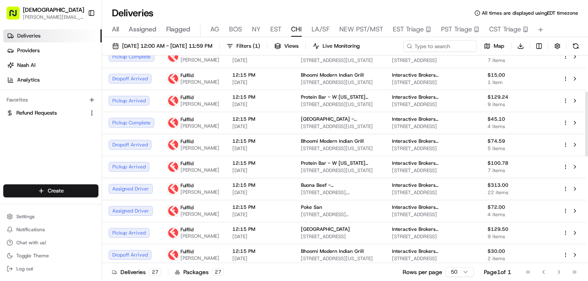
scroll to position [0, 0]
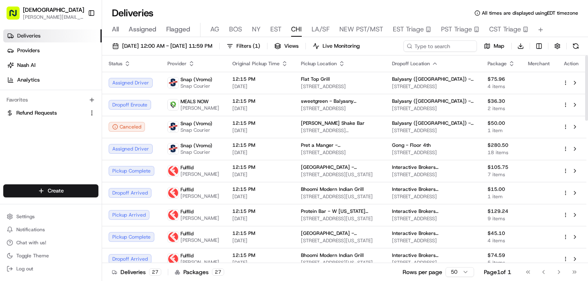
click at [192, 65] on icon "button" at bounding box center [191, 63] width 7 height 7
click at [201, 96] on button "Courier Name (A-Z)" at bounding box center [190, 97] width 56 height 10
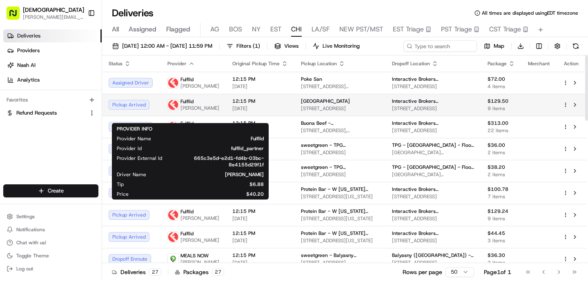
click at [203, 111] on span "[PERSON_NAME]" at bounding box center [199, 108] width 39 height 7
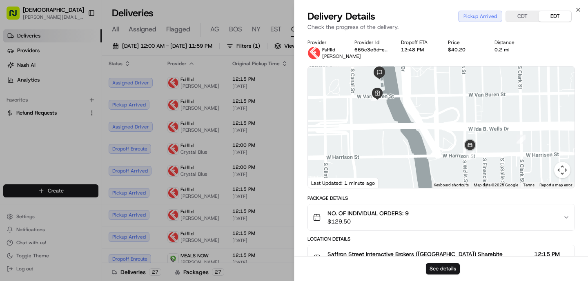
drag, startPoint x: 435, startPoint y: 120, endPoint x: 455, endPoint y: 152, distance: 38.0
click at [456, 153] on div at bounding box center [441, 128] width 267 height 122
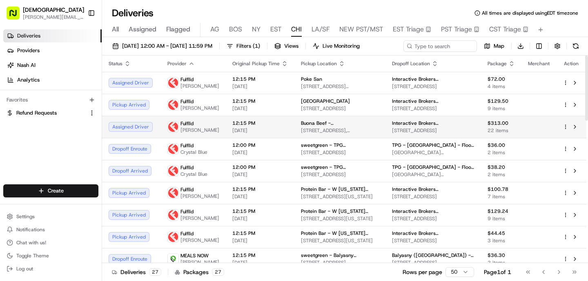
click at [232, 127] on span "12:15 PM" at bounding box center [260, 123] width 56 height 7
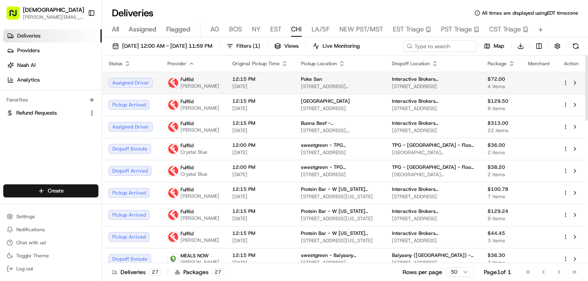
click at [216, 81] on td "Fulflld [PERSON_NAME]" at bounding box center [193, 83] width 65 height 22
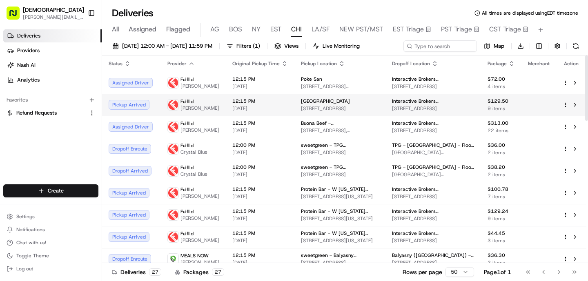
click at [226, 116] on td "12:15 PM [DATE]" at bounding box center [260, 105] width 69 height 22
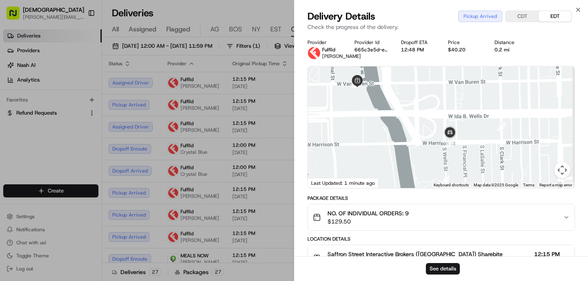
drag, startPoint x: 455, startPoint y: 129, endPoint x: 439, endPoint y: 120, distance: 18.8
click at [439, 120] on div at bounding box center [441, 128] width 267 height 122
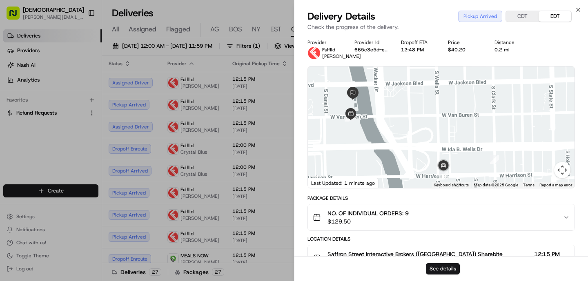
drag, startPoint x: 342, startPoint y: 88, endPoint x: 347, endPoint y: 129, distance: 40.7
click at [347, 129] on div "To navigate, press the arrow keys." at bounding box center [441, 128] width 267 height 122
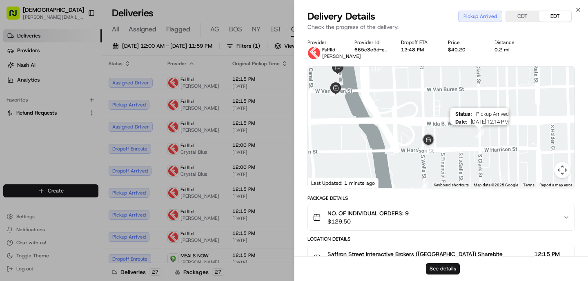
drag, startPoint x: 489, startPoint y: 171, endPoint x: 475, endPoint y: 143, distance: 31.2
click at [475, 138] on img "8" at bounding box center [479, 133] width 9 height 9
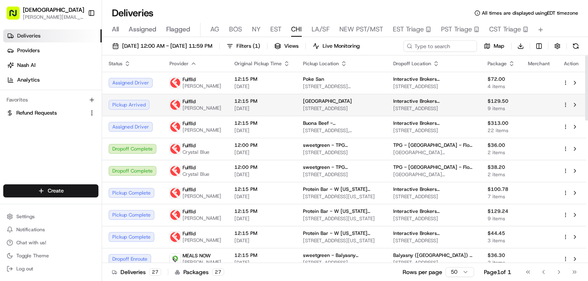
click at [289, 114] on td "12:15 PM [DATE]" at bounding box center [262, 105] width 69 height 22
click at [240, 112] on span "[DATE]" at bounding box center [262, 108] width 56 height 7
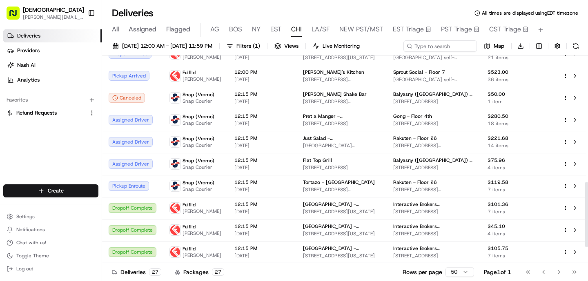
scroll to position [409, 0]
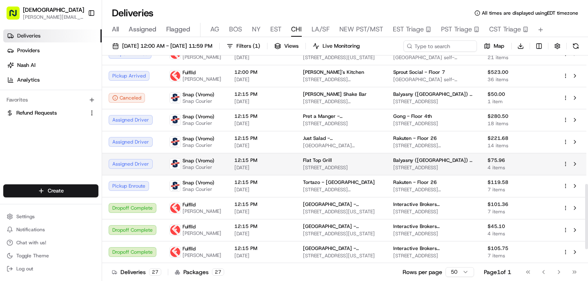
click at [318, 164] on span "Flat Top Grill" at bounding box center [317, 160] width 29 height 7
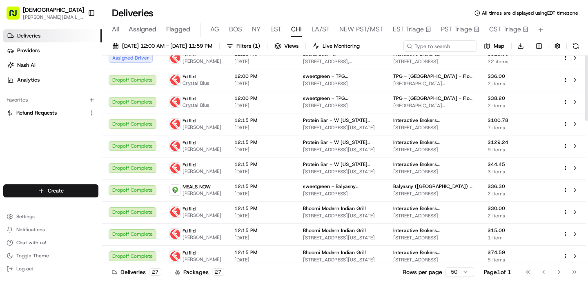
scroll to position [0, 0]
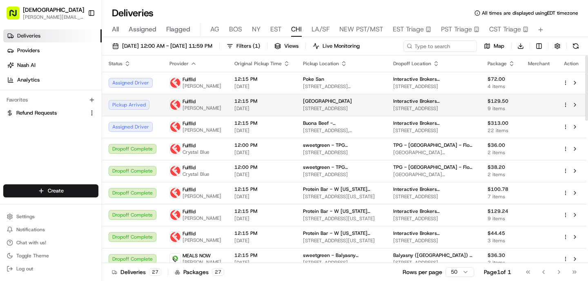
click at [251, 112] on span "[DATE]" at bounding box center [262, 108] width 56 height 7
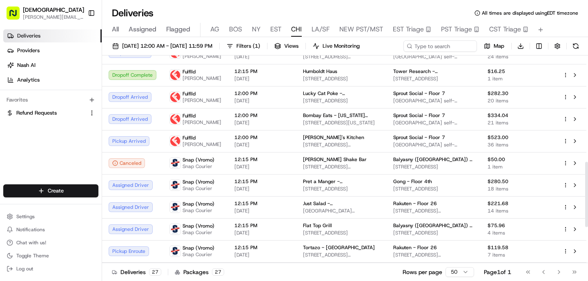
scroll to position [340, 0]
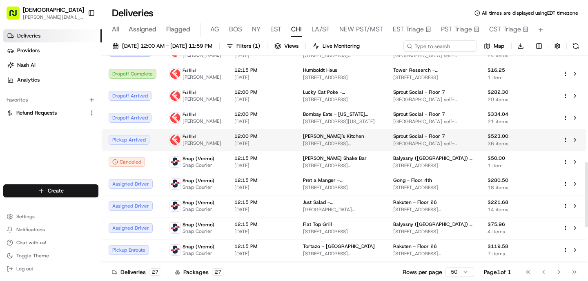
click at [261, 147] on span "[DATE]" at bounding box center [262, 143] width 56 height 7
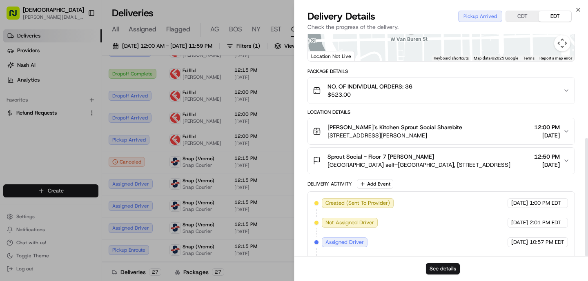
scroll to position [195, 0]
